Goal: Check status: Check status

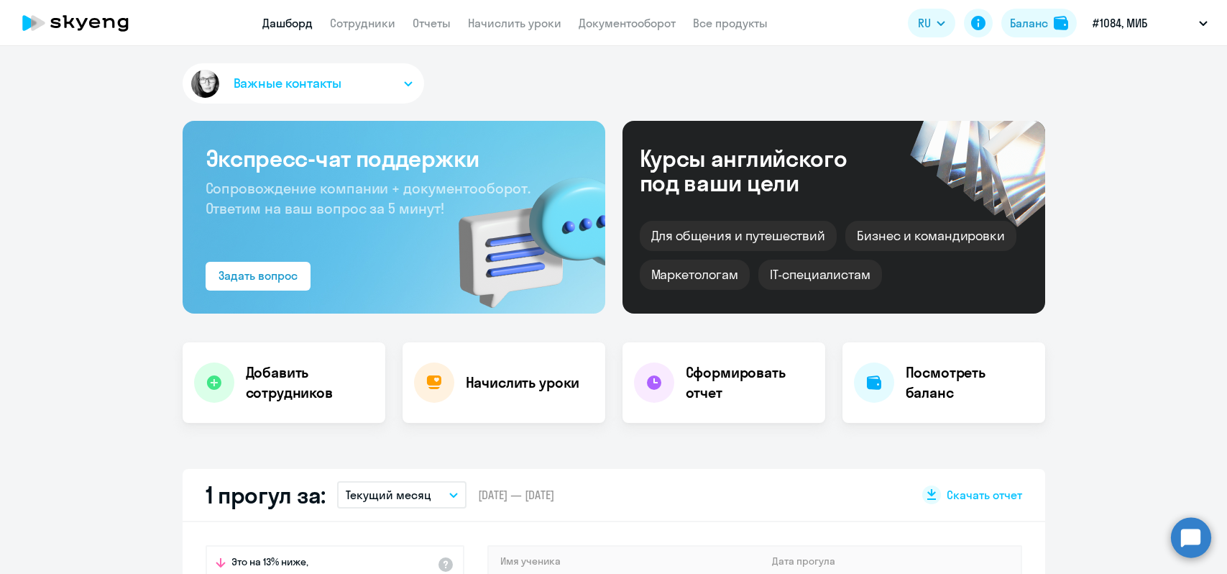
select select "30"
